Goal: Information Seeking & Learning: Understand process/instructions

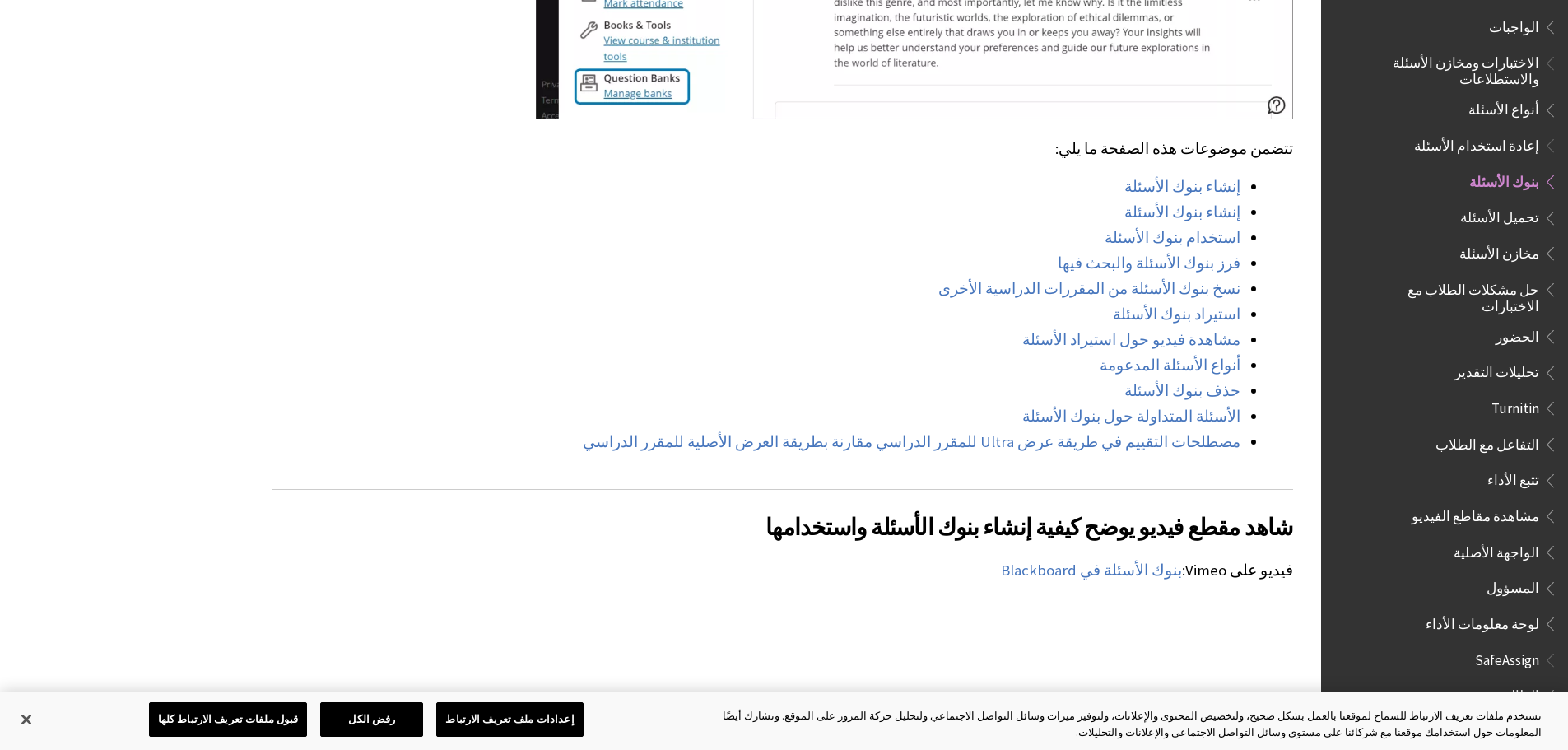
scroll to position [1317, 0]
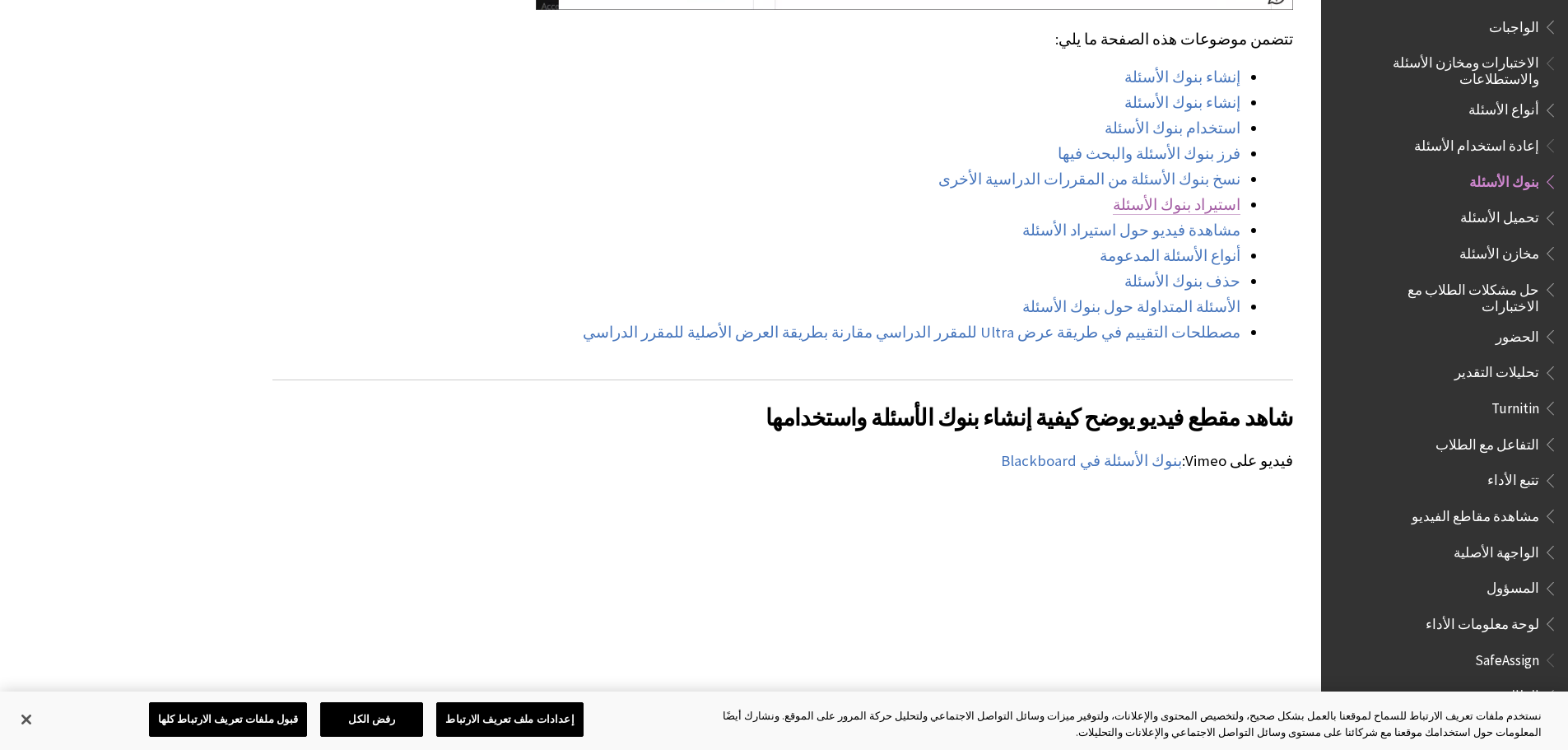
click at [1205, 195] on link "استيراد بنوك الأسئلة" at bounding box center [1176, 205] width 128 height 20
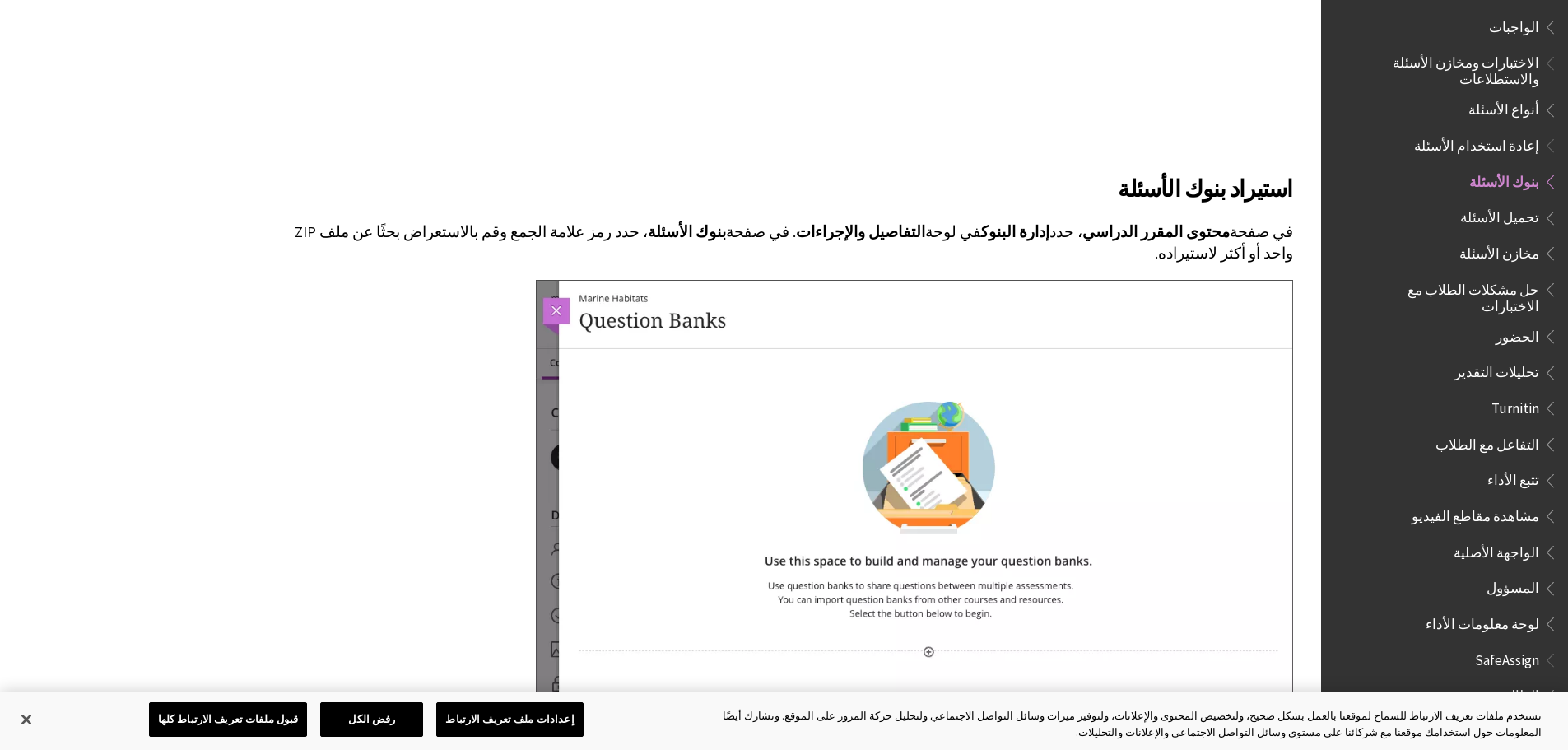
click at [931, 478] on img at bounding box center [914, 521] width 757 height 484
click at [557, 280] on img at bounding box center [914, 521] width 757 height 484
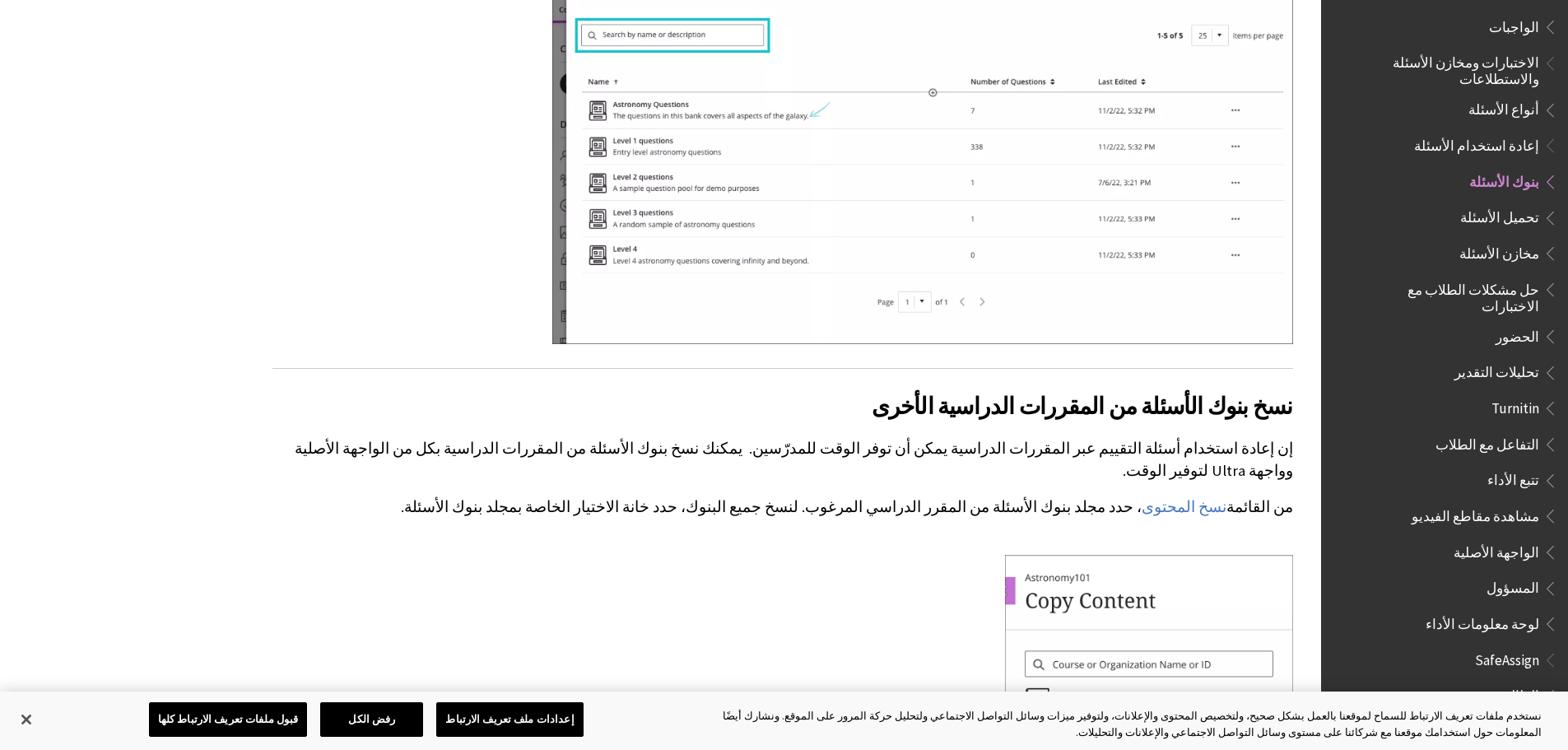
scroll to position [7253, 0]
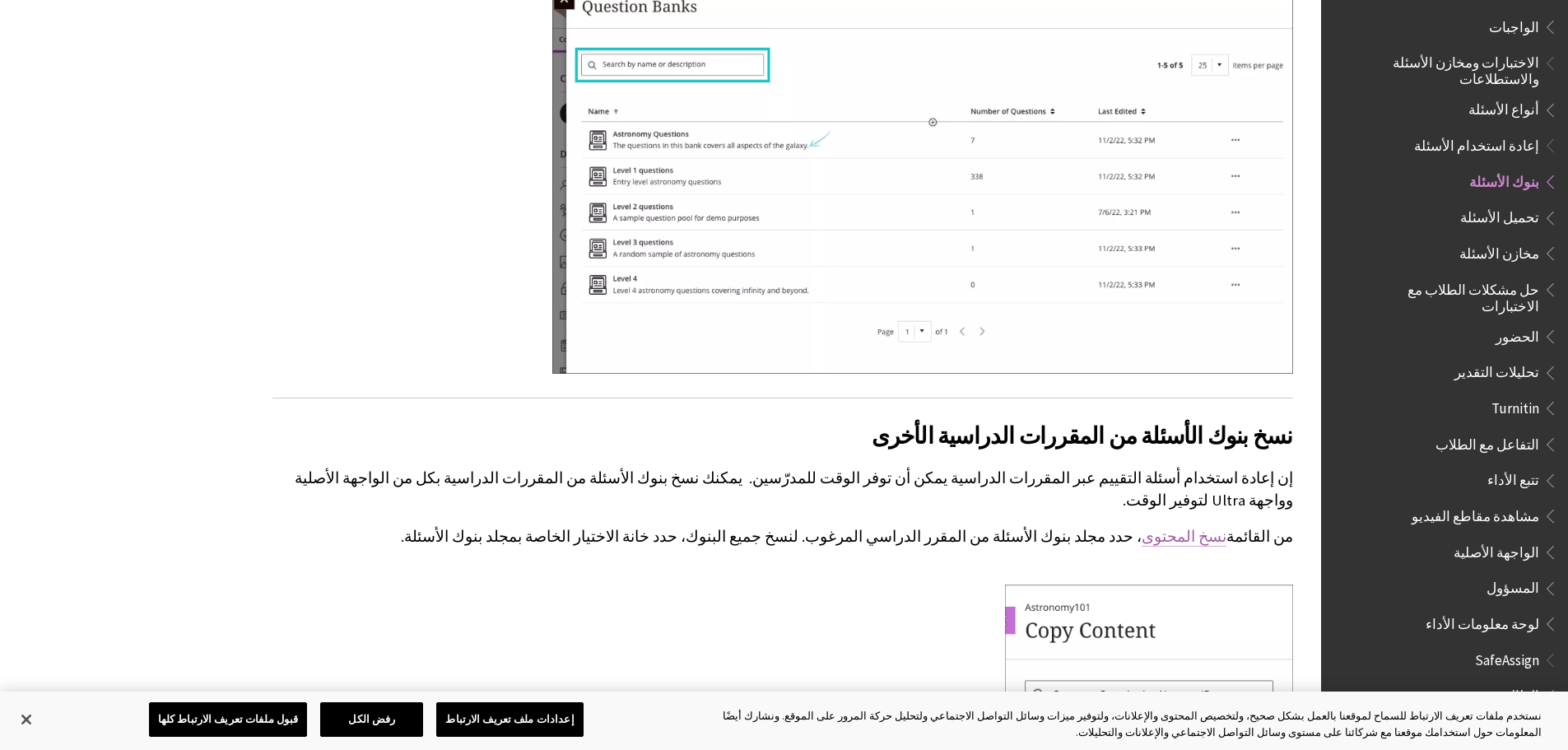
click at [1199, 527] on link "نسخ المحتوى" at bounding box center [1183, 537] width 84 height 20
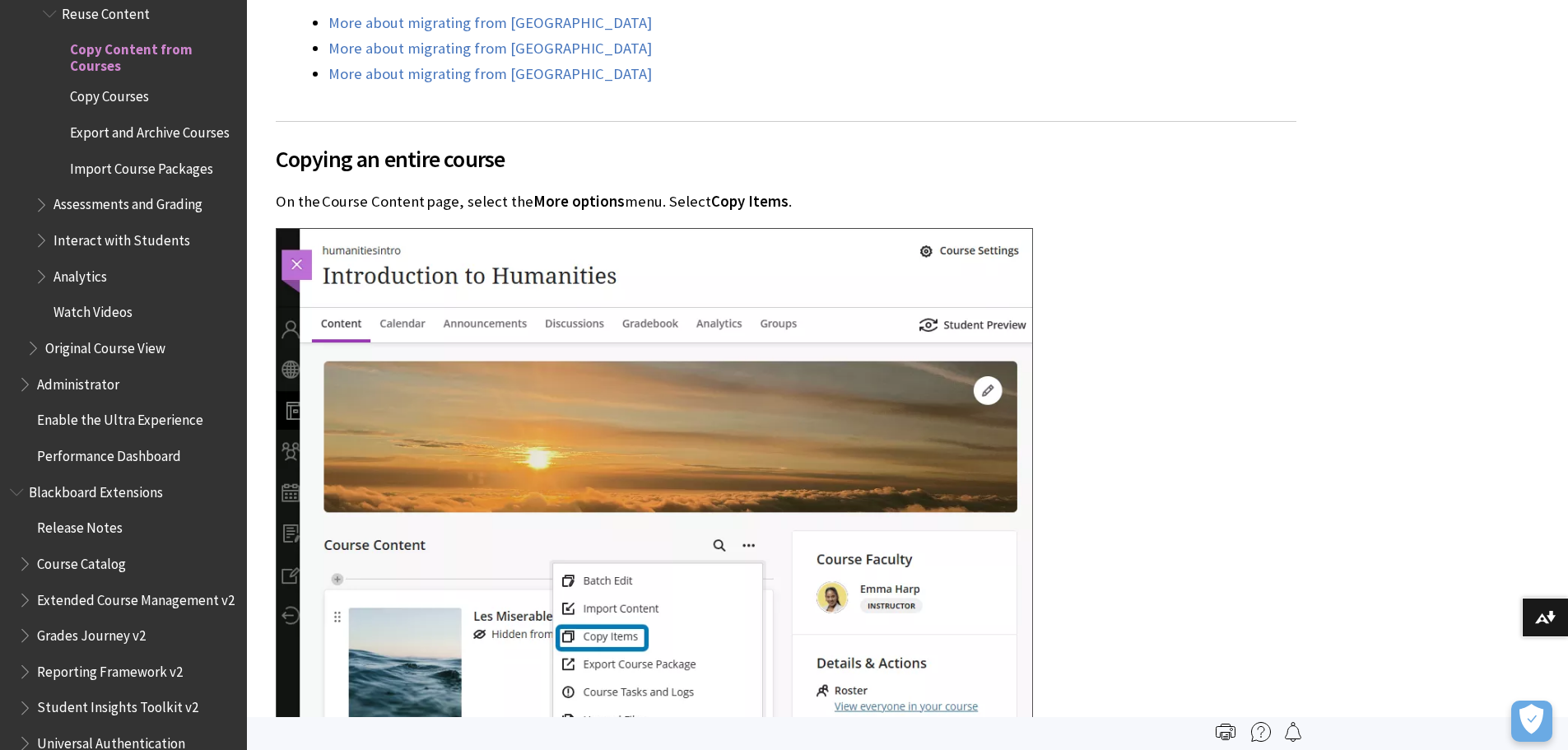
scroll to position [1070, 0]
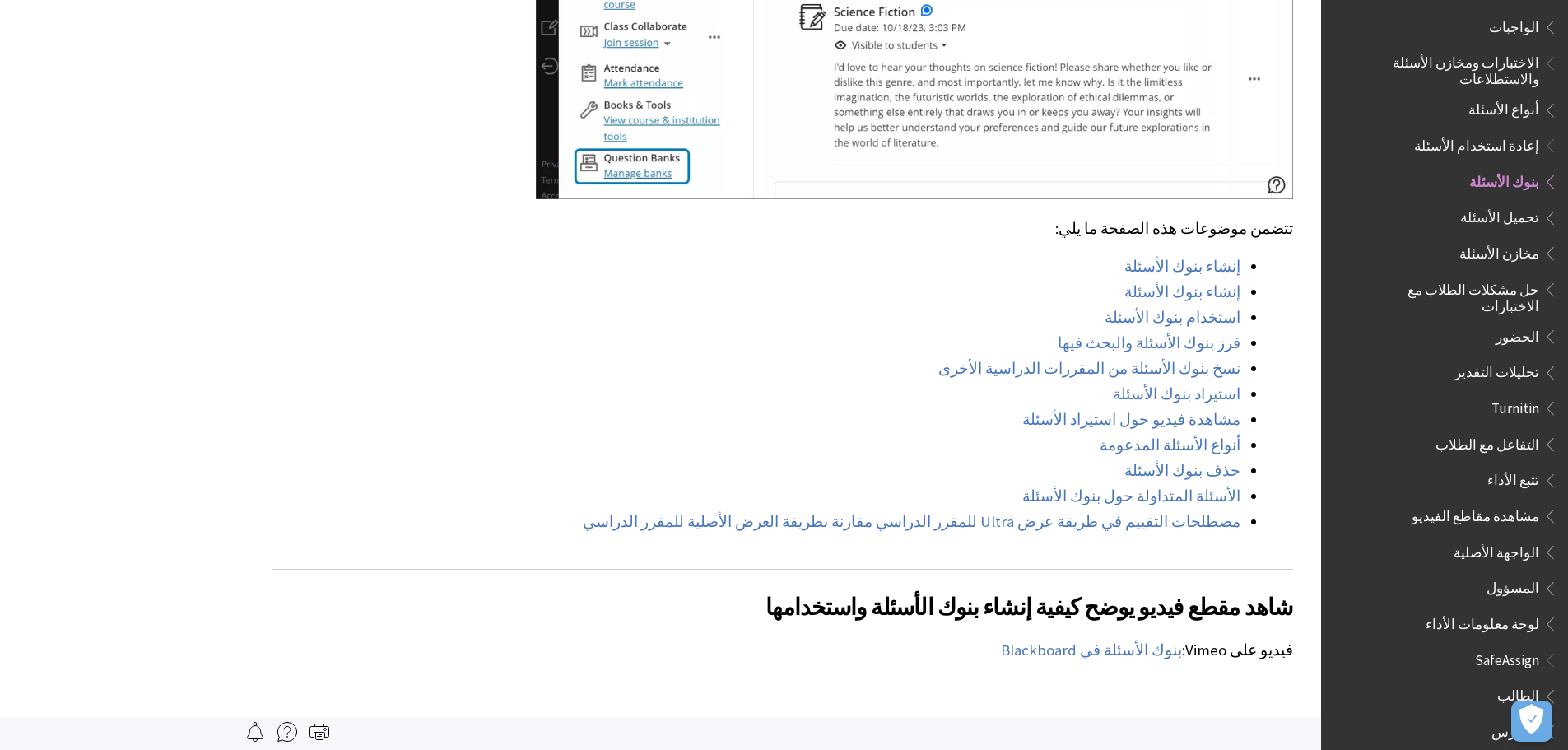
scroll to position [1152, 0]
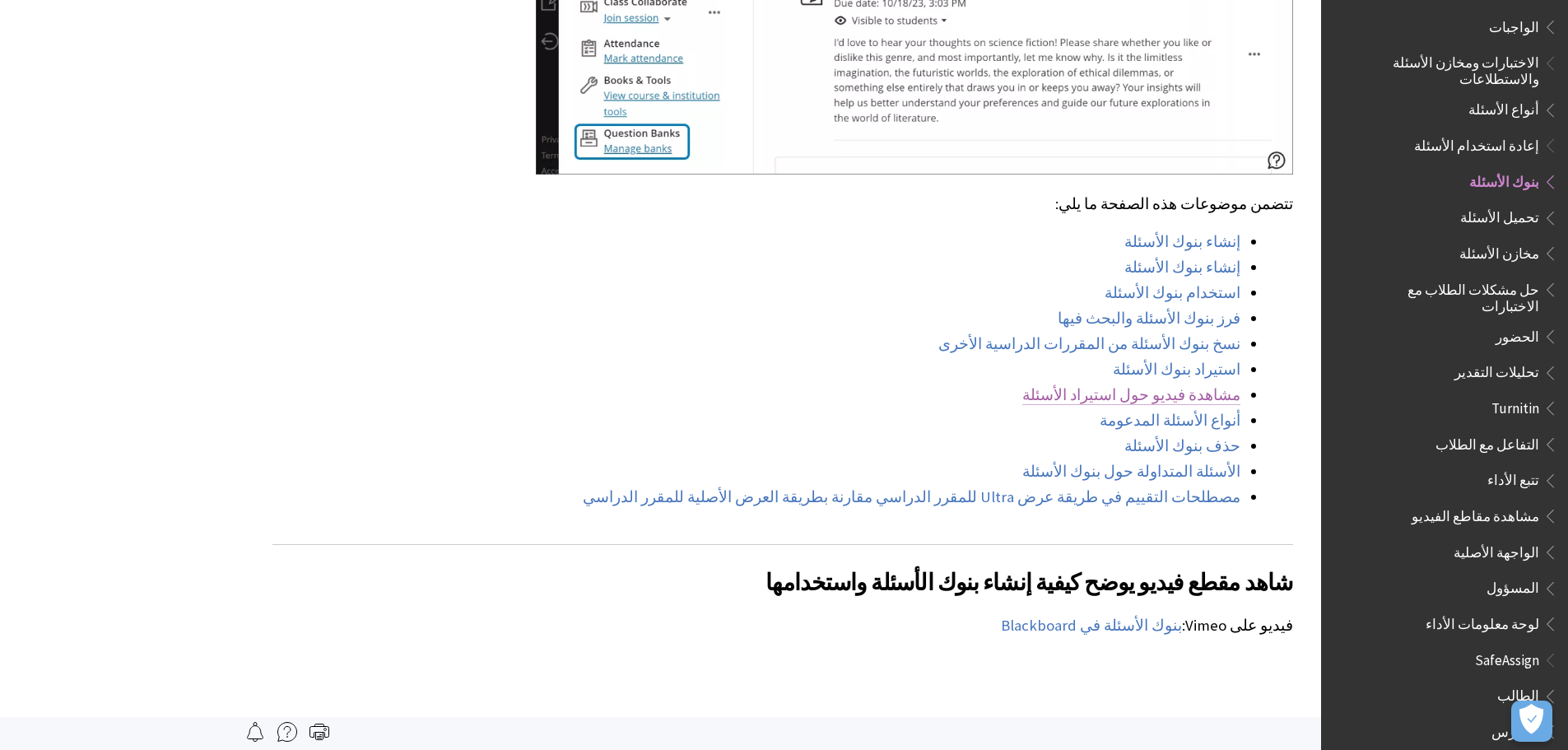
click at [1198, 385] on link "مشاهدة فيديو حول استيراد الأسئلة" at bounding box center [1131, 394] width 218 height 20
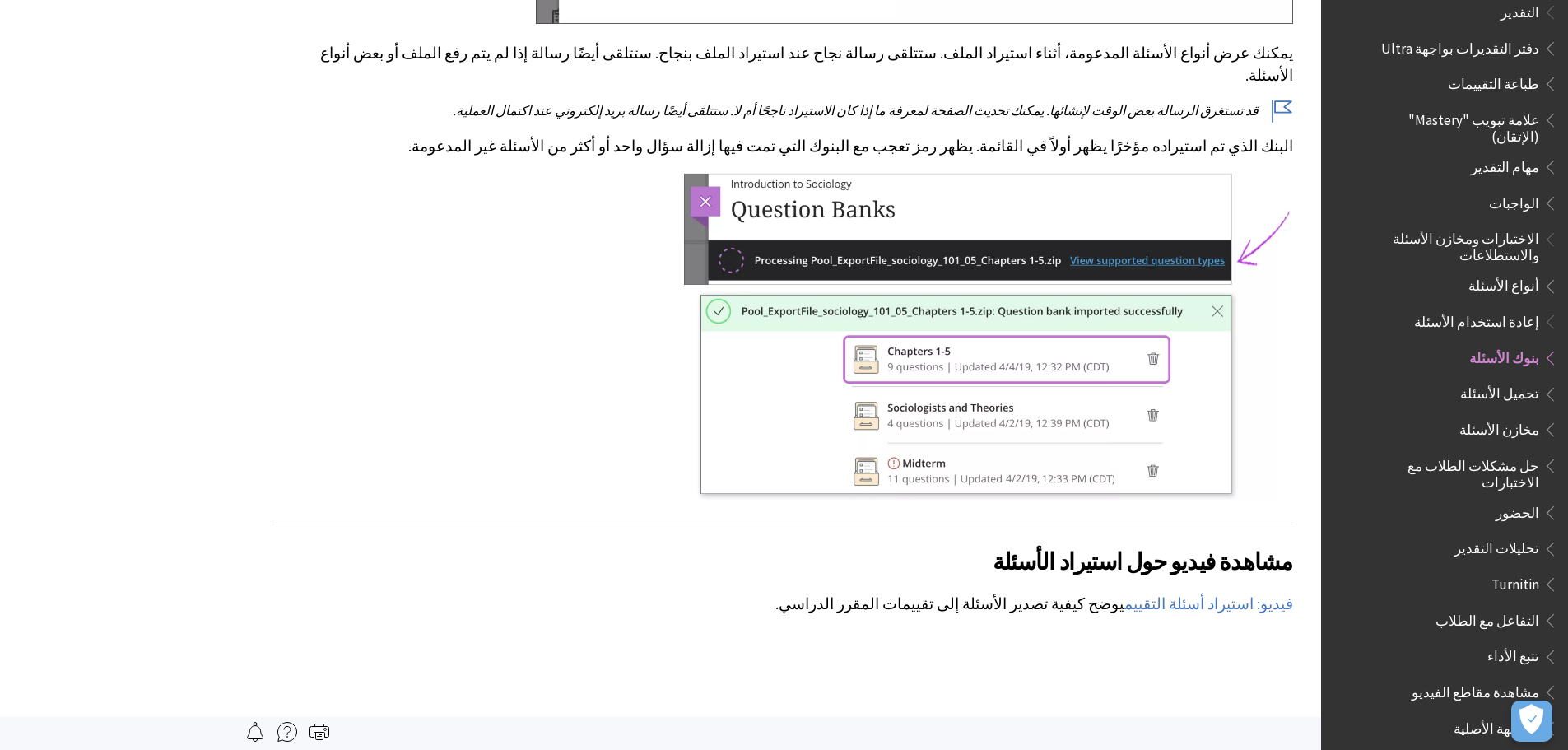
scroll to position [2065, 0]
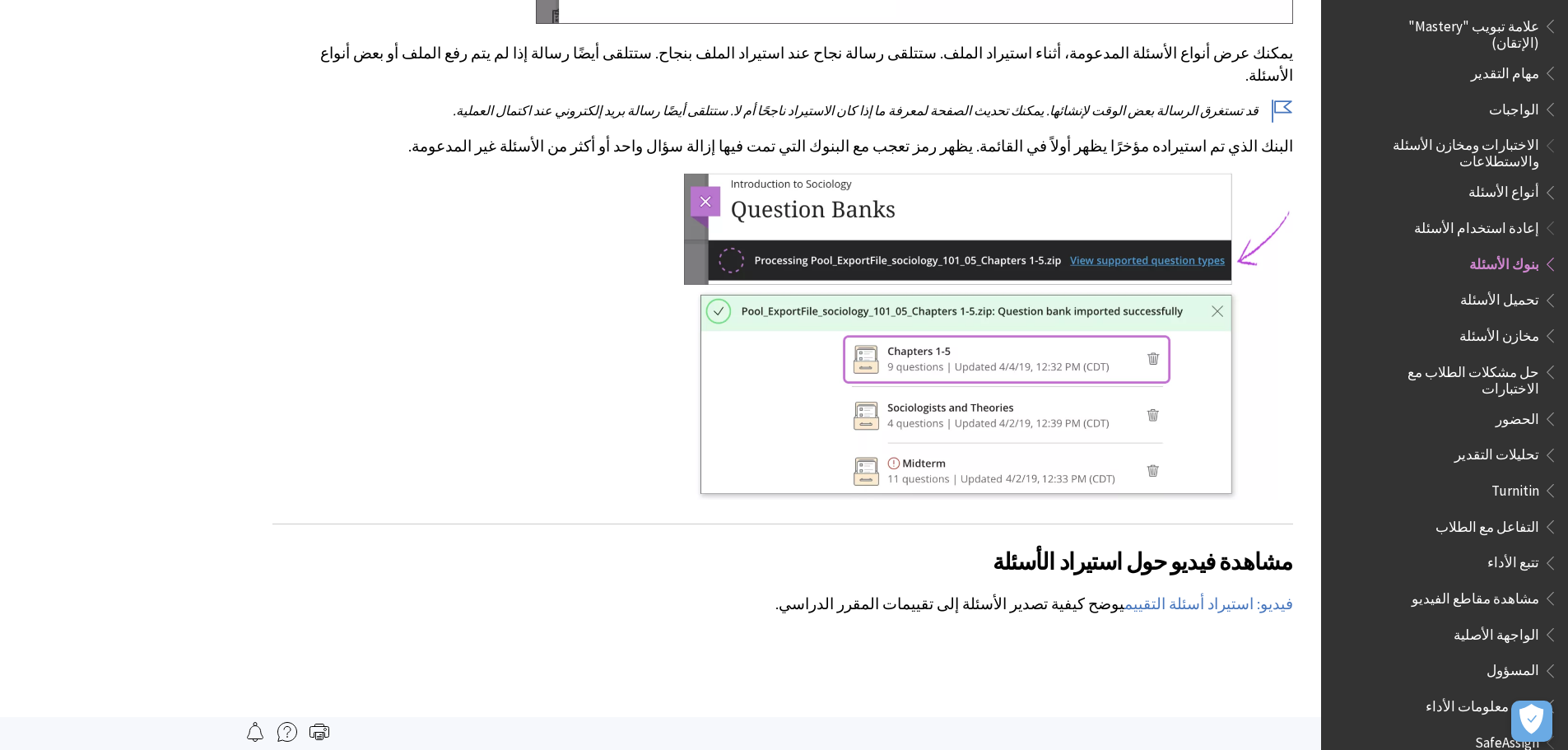
click at [1522, 286] on span "تحميل الأسئلة" at bounding box center [1499, 297] width 79 height 22
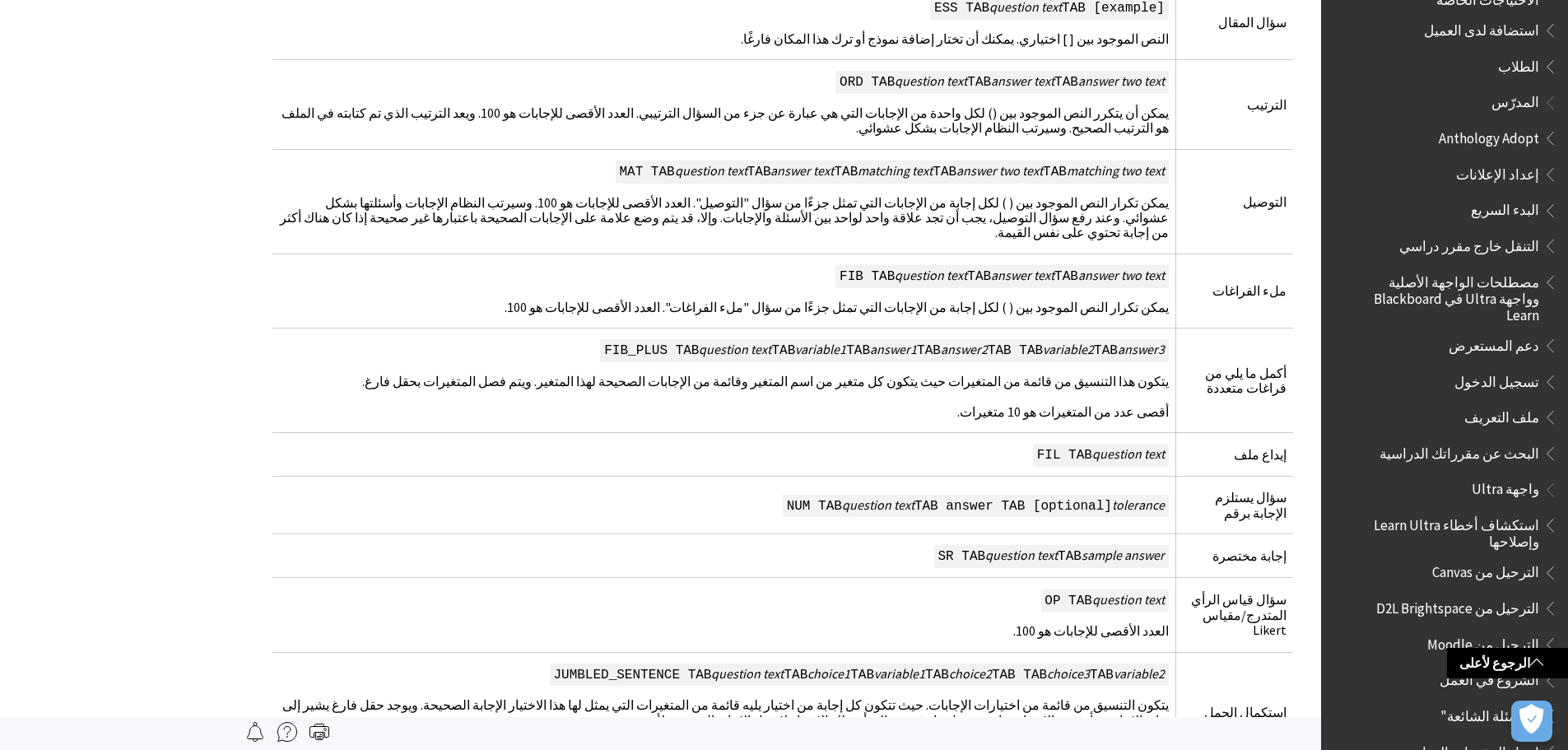
scroll to position [1152, 0]
